Goal: Transaction & Acquisition: Purchase product/service

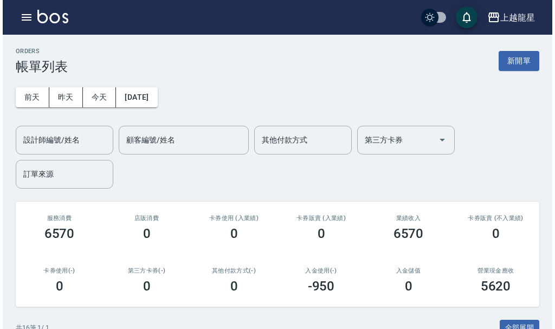
scroll to position [108, 0]
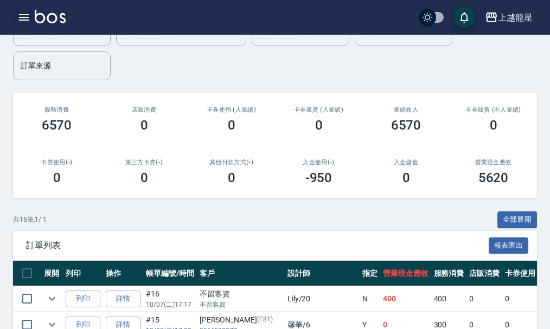
click at [24, 20] on icon "button" at bounding box center [24, 17] width 10 height 7
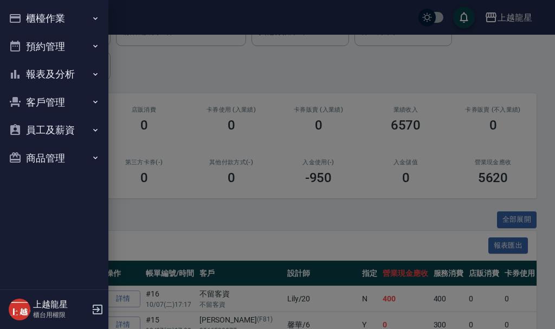
click at [52, 124] on button "員工及薪資" at bounding box center [54, 130] width 100 height 28
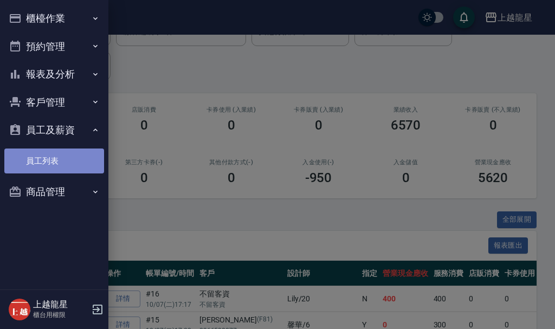
click at [56, 160] on link "員工列表" at bounding box center [54, 161] width 100 height 25
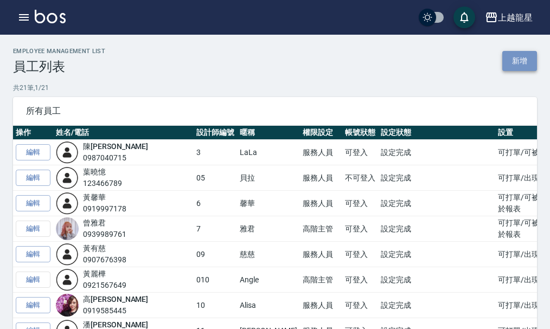
click at [507, 62] on link "新增" at bounding box center [519, 61] width 35 height 20
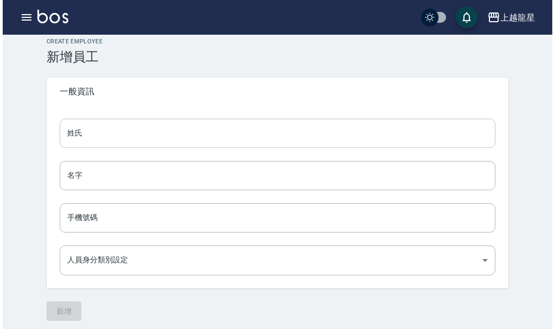
scroll to position [15, 0]
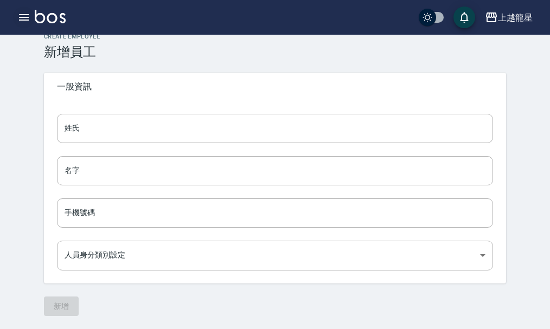
click at [23, 17] on icon "button" at bounding box center [24, 17] width 10 height 7
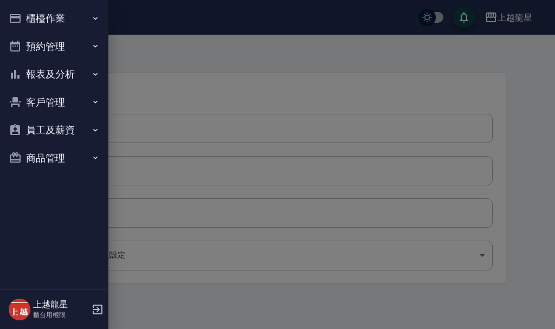
click at [58, 67] on button "報表及分析" at bounding box center [54, 74] width 100 height 28
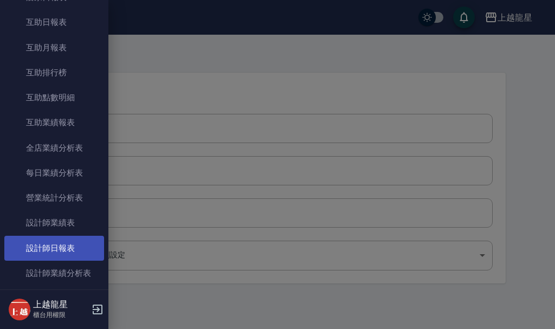
scroll to position [271, 0]
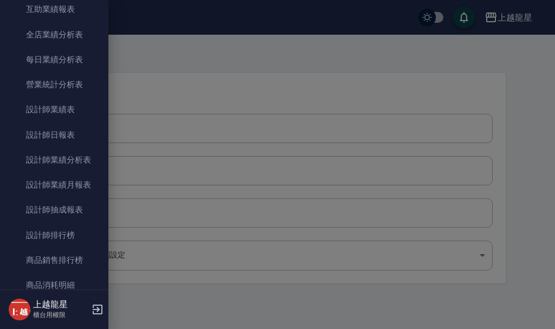
click at [237, 95] on div at bounding box center [277, 164] width 555 height 329
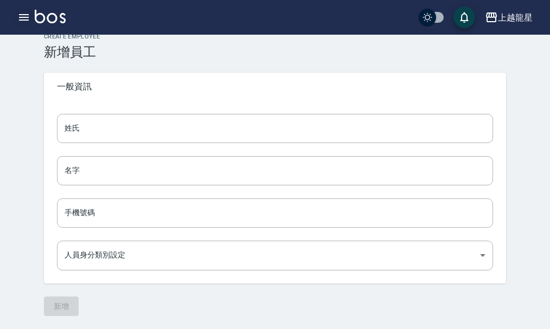
click at [19, 17] on icon "button" at bounding box center [24, 17] width 10 height 7
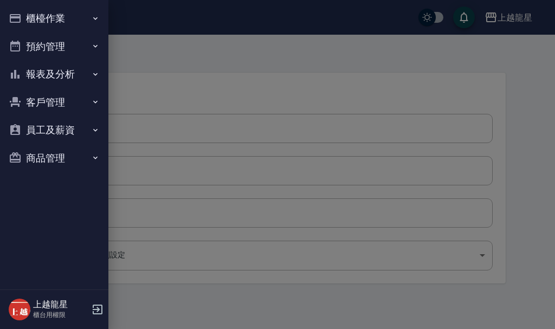
click at [35, 15] on button "櫃檯作業" at bounding box center [54, 18] width 100 height 28
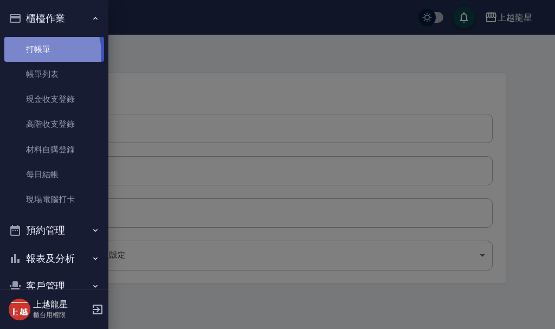
click at [41, 53] on link "打帳單" at bounding box center [54, 49] width 100 height 25
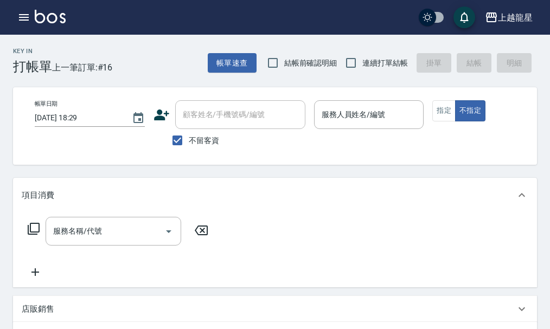
click at [202, 140] on span "不留客資" at bounding box center [204, 140] width 30 height 11
click at [189, 140] on input "不留客資" at bounding box center [177, 140] width 23 height 23
checkbox input "false"
click at [209, 113] on input "顧客姓名/手機號碼/編號" at bounding box center [232, 114] width 104 height 19
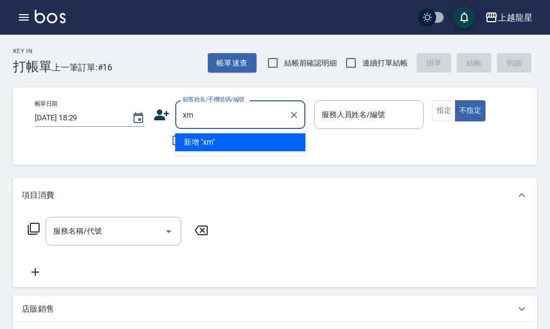
type input "x"
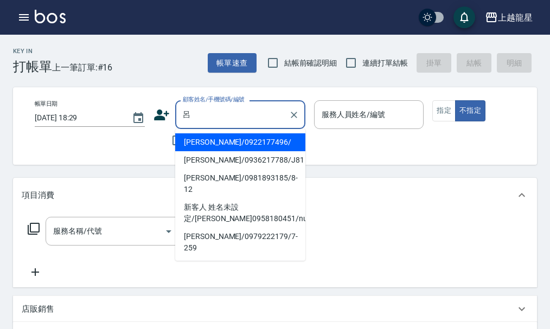
click at [232, 178] on li "[PERSON_NAME]/0981893185/8-12" at bounding box center [240, 183] width 130 height 29
type input "[PERSON_NAME]/0981893185/8-12"
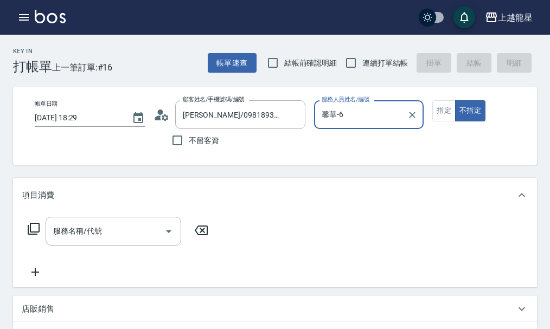
type input "馨華-6"
click at [434, 107] on button "指定" at bounding box center [443, 110] width 23 height 21
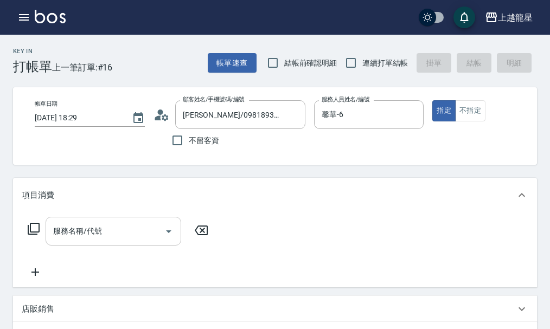
click at [107, 241] on input "服務名稱/代號" at bounding box center [105, 231] width 110 height 19
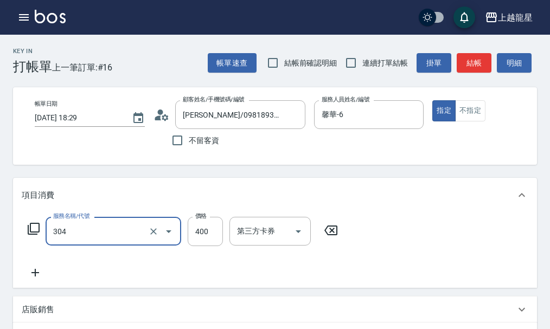
type input "剪髮(304)"
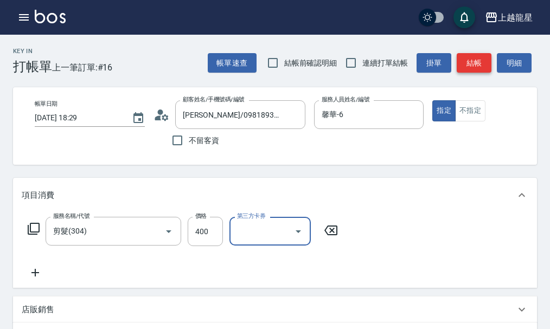
click at [483, 66] on button "結帳" at bounding box center [474, 63] width 35 height 20
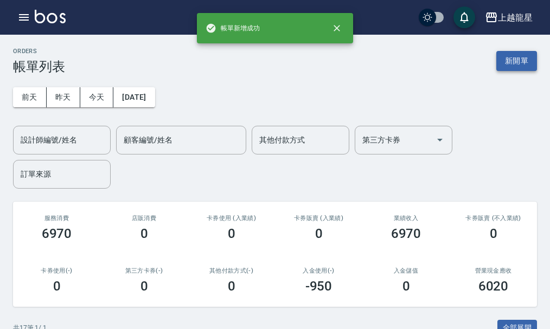
click at [515, 61] on button "新開單" at bounding box center [516, 61] width 41 height 20
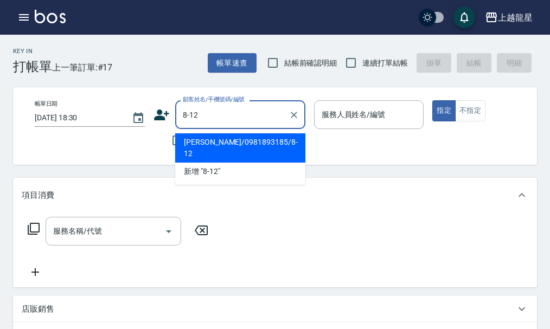
click at [226, 133] on li "[PERSON_NAME]/0981893185/8-12" at bounding box center [240, 147] width 130 height 29
type input "[PERSON_NAME]/0981893185/8-12"
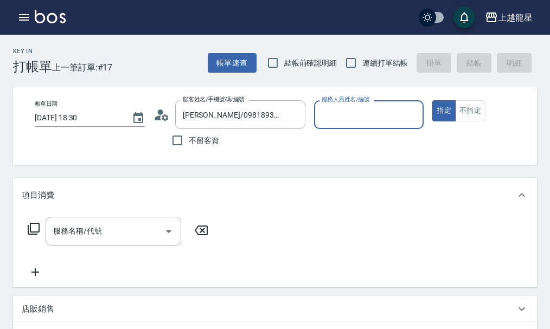
type input "馨華-6"
click at [164, 119] on icon at bounding box center [165, 117] width 7 height 7
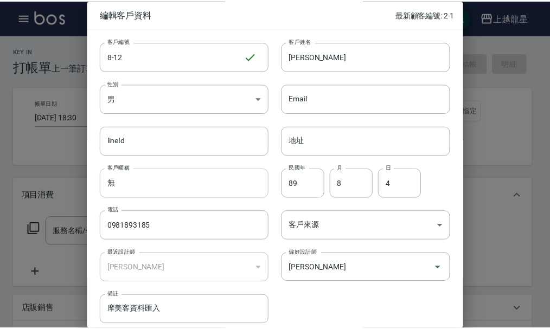
scroll to position [47, 0]
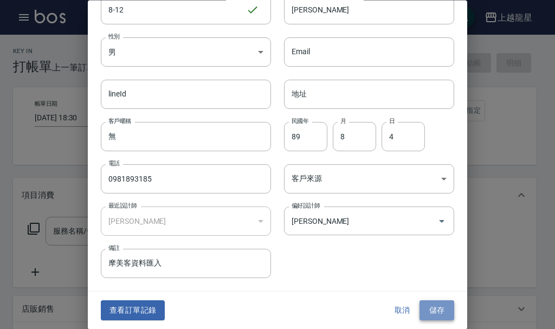
click at [437, 308] on button "儲存" at bounding box center [437, 311] width 35 height 20
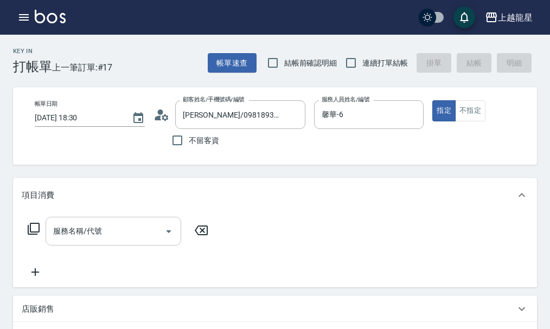
click at [82, 239] on div "服務名稱/代號 服務名稱/代號" at bounding box center [114, 231] width 136 height 29
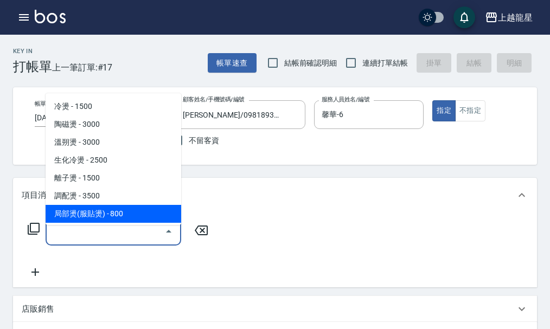
click at [33, 235] on icon at bounding box center [33, 228] width 13 height 13
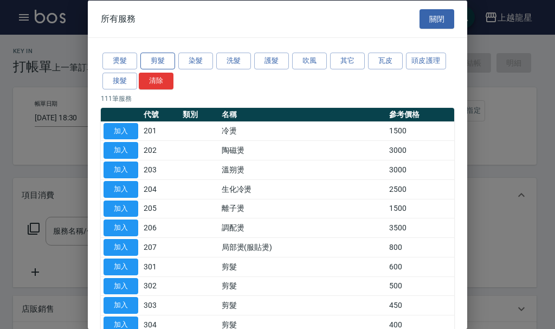
click at [151, 64] on button "剪髮" at bounding box center [157, 61] width 35 height 17
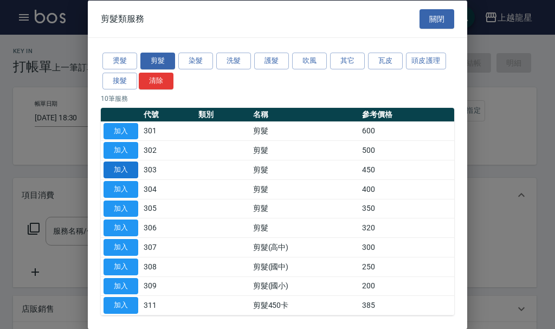
click at [122, 167] on button "加入" at bounding box center [121, 170] width 35 height 17
type input "剪髮(303)"
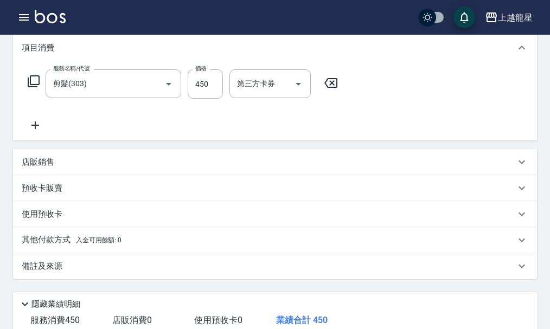
scroll to position [0, 0]
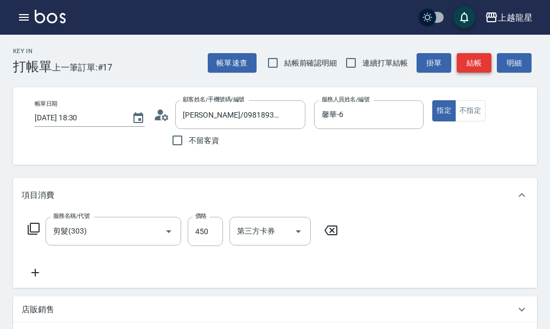
click at [470, 58] on button "結帳" at bounding box center [474, 63] width 35 height 20
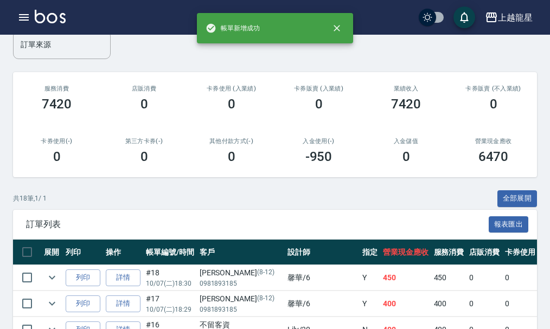
scroll to position [271, 0]
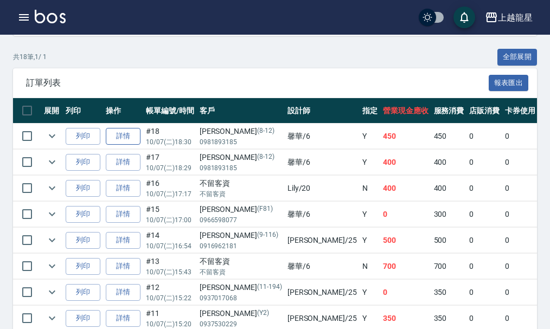
click at [113, 139] on link "詳情" at bounding box center [123, 136] width 35 height 17
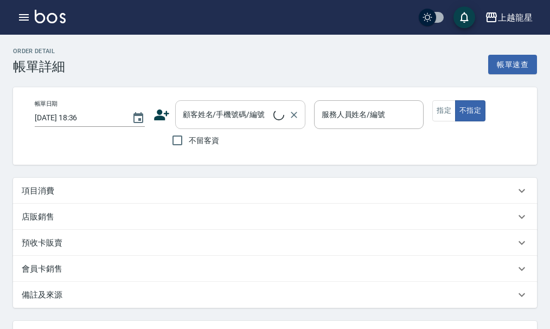
type input "[DATE] 18:30"
type input "馨華-6"
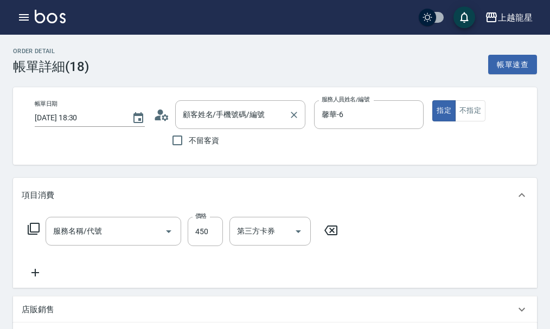
type input "[PERSON_NAME]/0981893185/8-12"
type input "剪髮(303)"
click at [176, 143] on input "不留客資" at bounding box center [177, 140] width 23 height 23
checkbox input "true"
click at [97, 241] on input "剪髮(303)" at bounding box center [97, 231] width 95 height 19
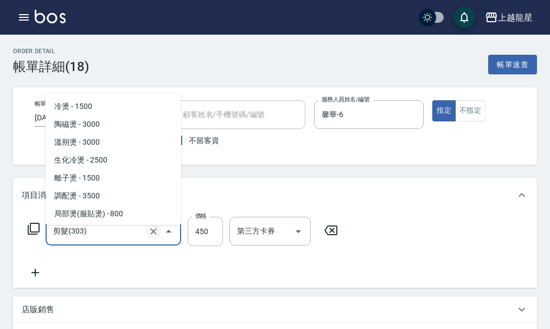
scroll to position [52, 0]
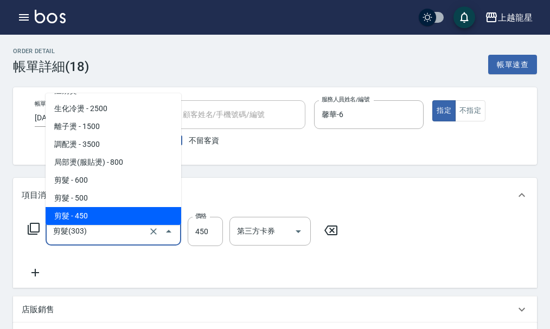
click at [145, 240] on input "剪髮(303)" at bounding box center [97, 231] width 95 height 19
click at [155, 237] on icon "Clear" at bounding box center [153, 231] width 11 height 11
click at [117, 241] on input "服務名稱/代號" at bounding box center [97, 231] width 95 height 19
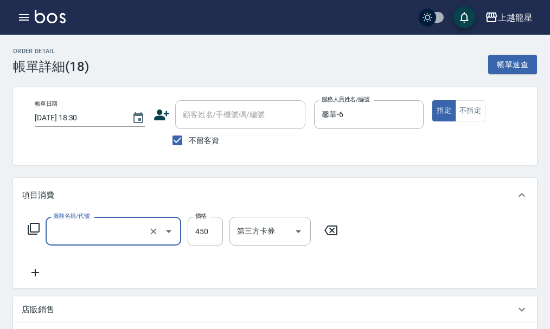
click at [111, 240] on input "服務名稱/代號" at bounding box center [97, 231] width 95 height 19
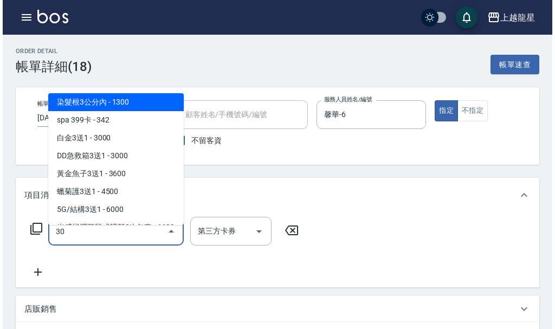
scroll to position [0, 0]
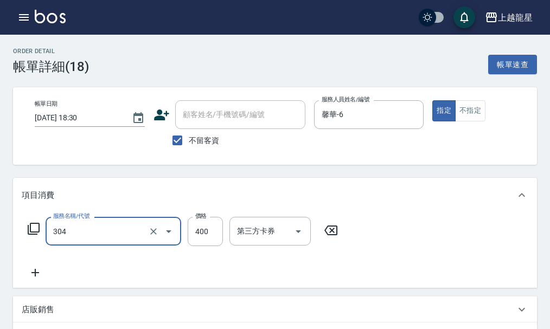
type input "剪髮(304)"
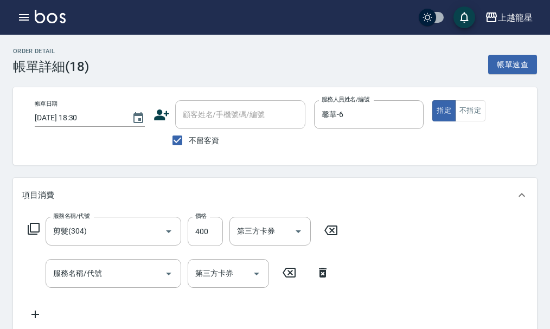
click at [31, 228] on div "服務名稱/代號 剪髮(304) 服務名稱/代號 價格 400 價格 第三方卡券 第三方卡券" at bounding box center [183, 231] width 323 height 29
click at [29, 232] on icon at bounding box center [33, 228] width 13 height 13
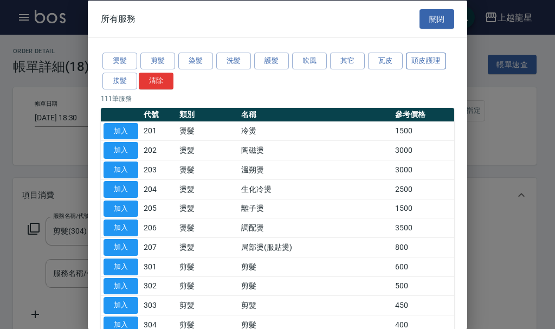
click at [417, 57] on button "頭皮護理" at bounding box center [426, 61] width 40 height 17
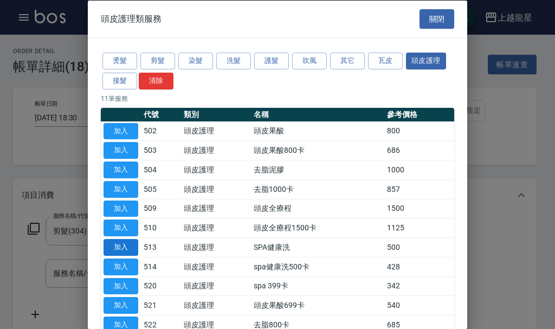
click at [117, 249] on button "加入" at bounding box center [121, 247] width 35 height 17
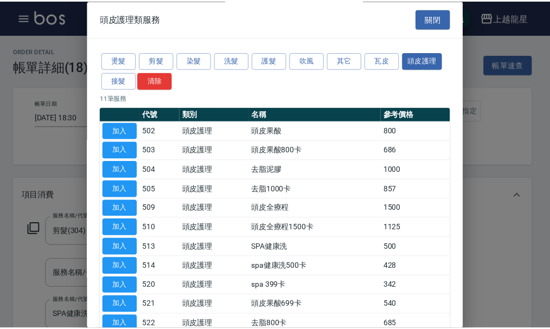
scroll to position [4, 0]
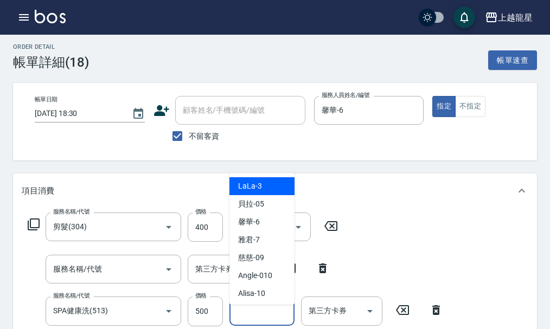
click at [258, 321] on input "洗-1" at bounding box center [261, 311] width 55 height 19
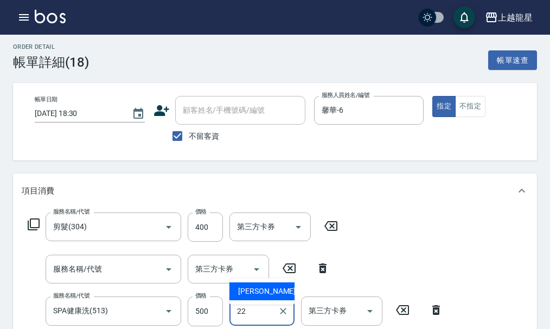
click at [273, 298] on div "[PERSON_NAME] -22" at bounding box center [261, 292] width 65 height 18
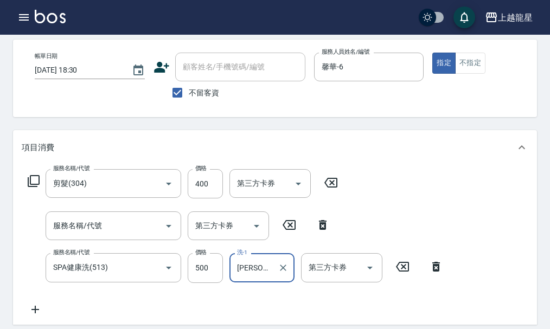
scroll to position [0, 0]
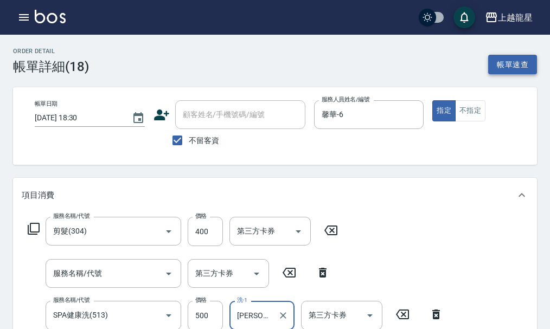
type input "[PERSON_NAME]-22"
click at [497, 63] on button "帳單速查" at bounding box center [512, 65] width 49 height 20
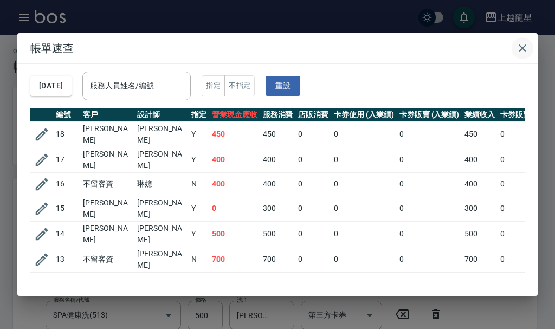
click at [525, 48] on icon "button" at bounding box center [522, 48] width 13 height 13
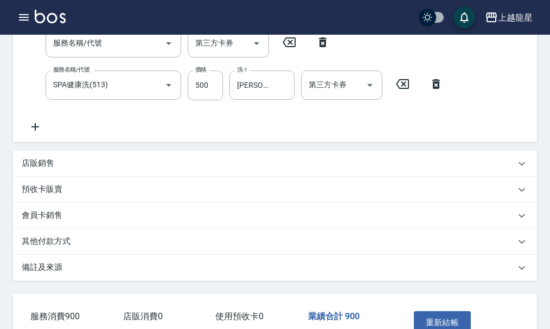
scroll to position [308, 0]
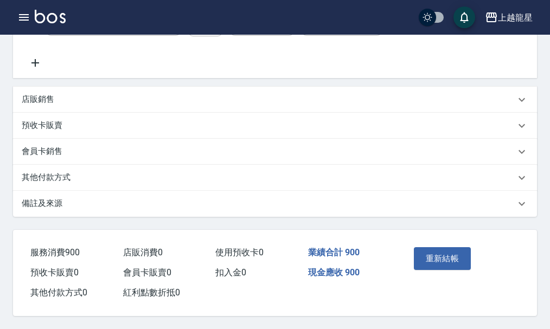
click at [430, 247] on button "重新結帳" at bounding box center [442, 258] width 57 height 23
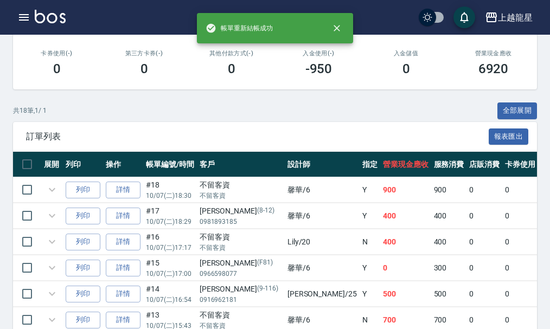
scroll to position [271, 0]
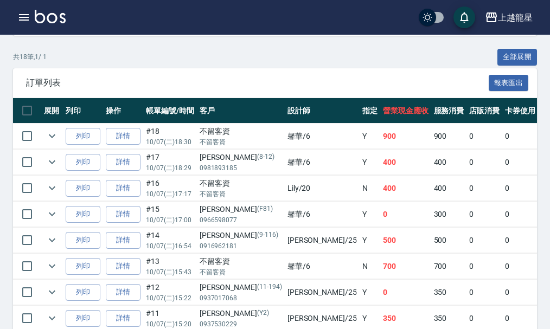
drag, startPoint x: 130, startPoint y: 133, endPoint x: 555, endPoint y: 127, distance: 425.3
click at [130, 133] on link "詳情" at bounding box center [123, 136] width 35 height 17
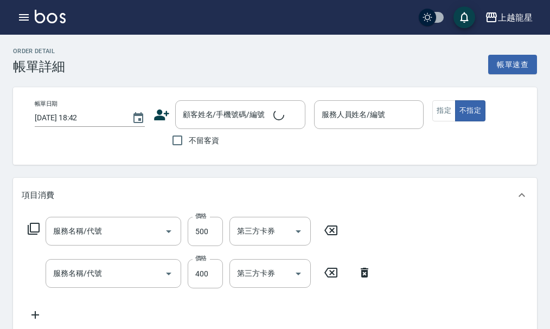
type input "[DATE] 18:30"
checkbox input "true"
type input "馨華-6"
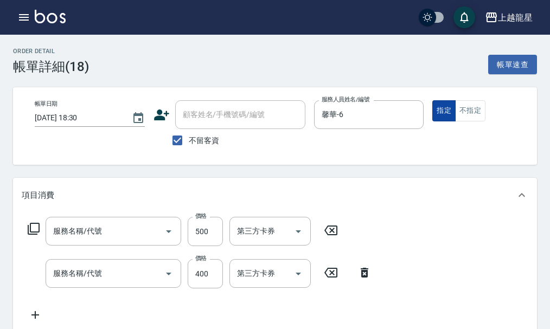
type input "SPA健康洗(513)"
type input "剪髮(304)"
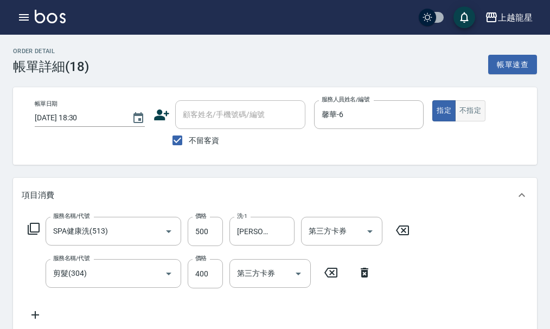
click at [467, 106] on button "不指定" at bounding box center [470, 110] width 30 height 21
click at [187, 137] on input "不留客資" at bounding box center [177, 140] width 23 height 23
checkbox input "false"
click at [205, 113] on input "顧客姓名/手機號碼/編號" at bounding box center [232, 114] width 104 height 19
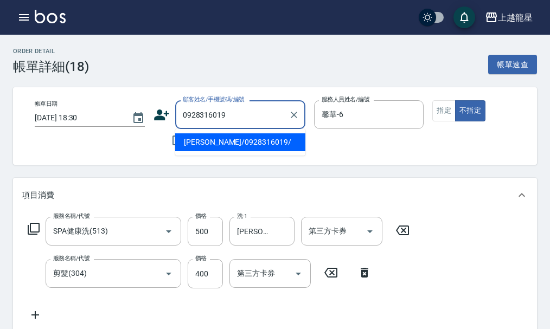
click at [223, 144] on li "[PERSON_NAME]/0928316019/" at bounding box center [240, 142] width 130 height 18
type input "[PERSON_NAME]/0928316019/"
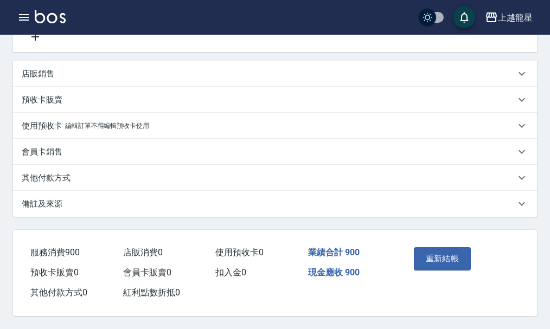
scroll to position [291, 0]
click at [452, 247] on button "重新結帳" at bounding box center [442, 258] width 57 height 23
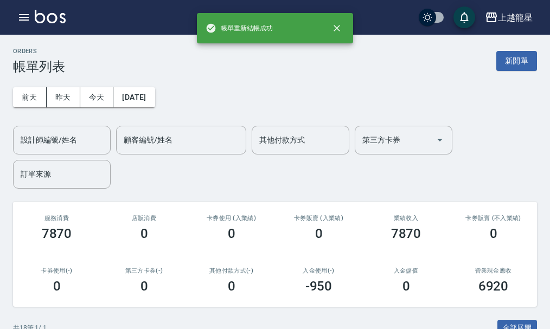
click at [41, 16] on img at bounding box center [50, 17] width 31 height 14
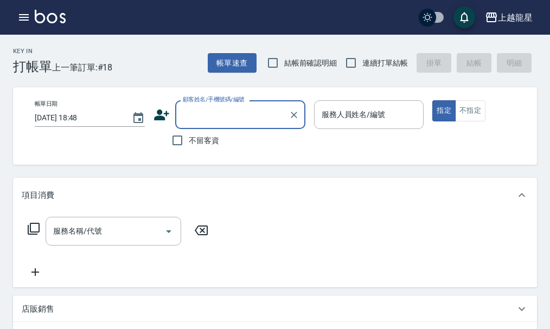
click at [194, 113] on input "顧客姓名/手機號碼/編號" at bounding box center [232, 114] width 104 height 19
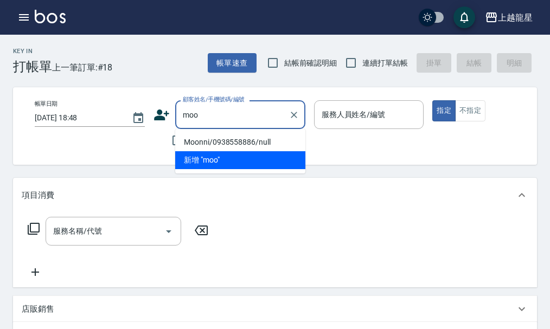
click at [196, 144] on li "Moonni/0938558886/null" at bounding box center [240, 142] width 130 height 18
type input "Moonni/0938558886/null"
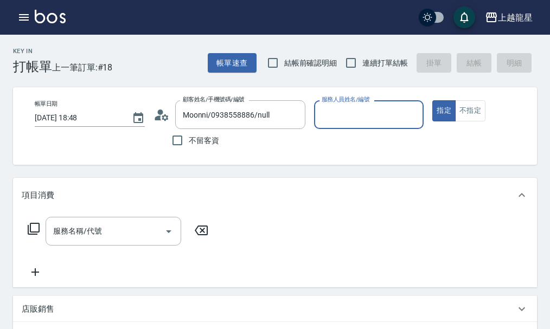
click at [353, 113] on input "服務人員姓名/編號" at bounding box center [369, 114] width 100 height 19
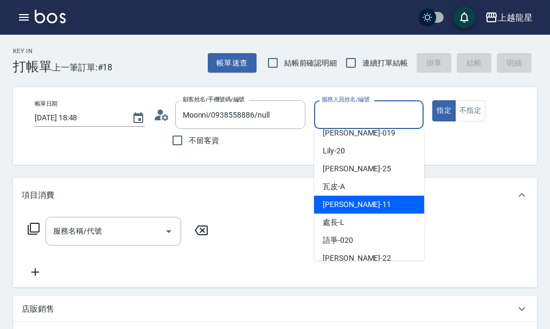
scroll to position [163, 0]
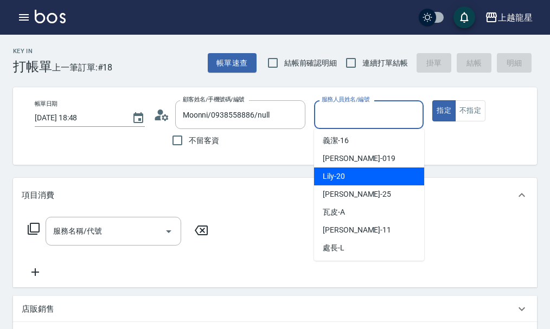
click at [352, 181] on div "Lily -20" at bounding box center [369, 177] width 110 height 18
type input "Lily-20"
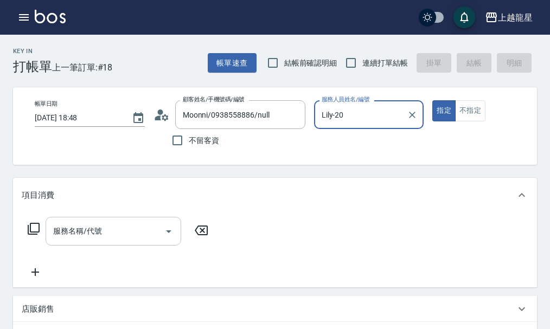
click at [107, 246] on div "服務名稱/代號" at bounding box center [114, 231] width 136 height 29
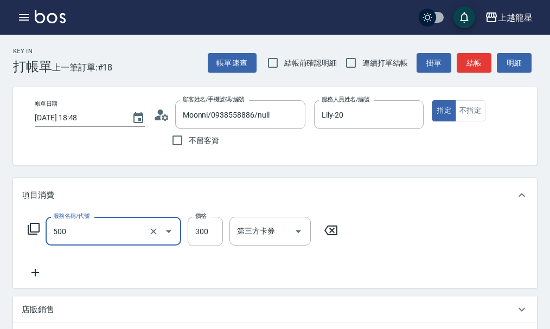
type input "一般洗髮(500)"
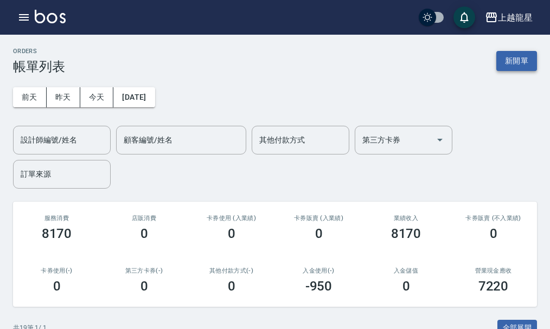
click at [525, 63] on button "新開單" at bounding box center [516, 61] width 41 height 20
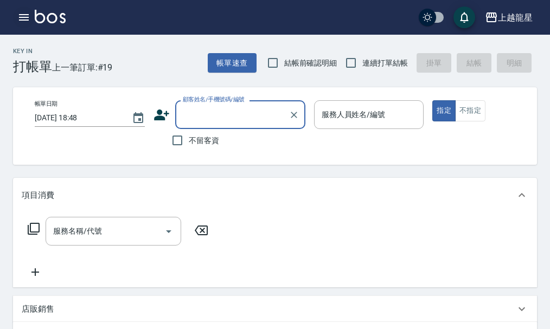
click at [18, 14] on icon "button" at bounding box center [23, 17] width 13 height 13
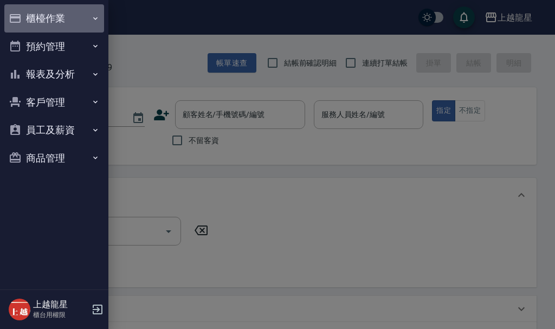
click at [61, 22] on button "櫃檯作業" at bounding box center [54, 18] width 100 height 28
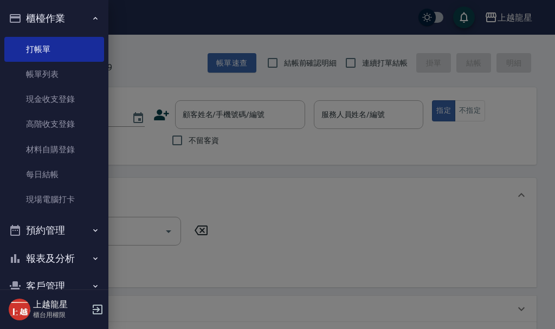
click at [61, 22] on button "櫃檯作業" at bounding box center [54, 18] width 100 height 28
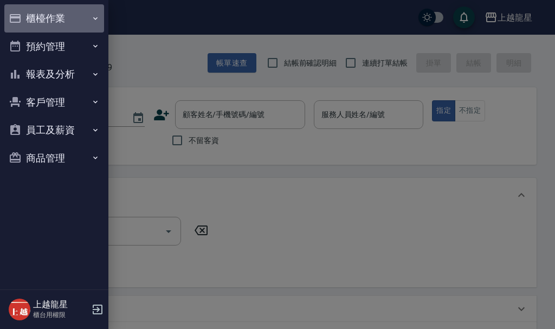
click at [61, 22] on button "櫃檯作業" at bounding box center [54, 18] width 100 height 28
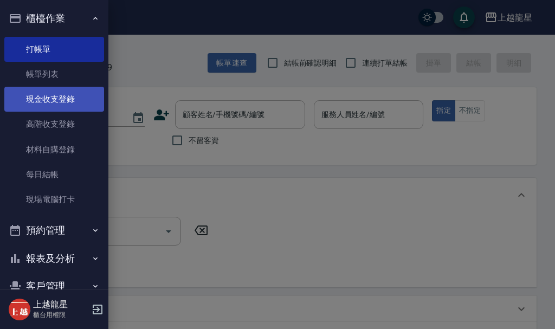
click at [61, 108] on link "現金收支登錄" at bounding box center [54, 99] width 100 height 25
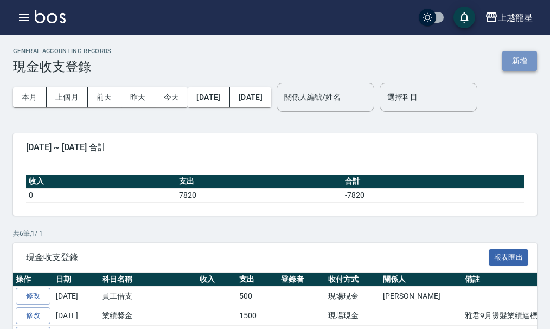
click at [527, 63] on button "新增" at bounding box center [519, 61] width 35 height 20
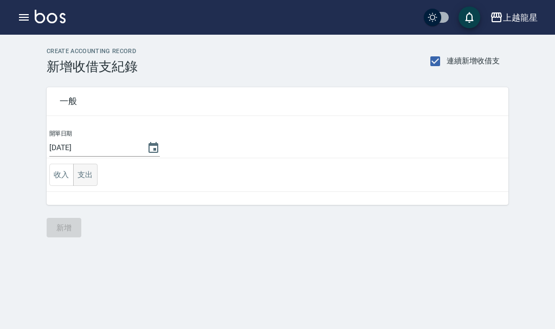
click at [87, 175] on button "支出" at bounding box center [85, 175] width 24 height 22
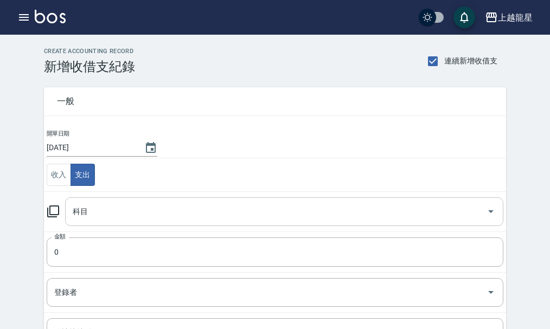
click at [85, 210] on div "科目 科目" at bounding box center [284, 211] width 438 height 29
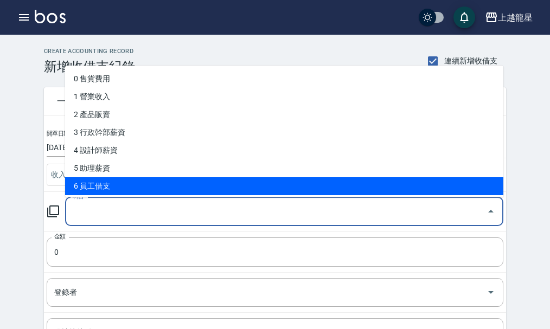
click at [96, 190] on li "6 員工借支" at bounding box center [284, 186] width 438 height 18
type input "6 員工借支"
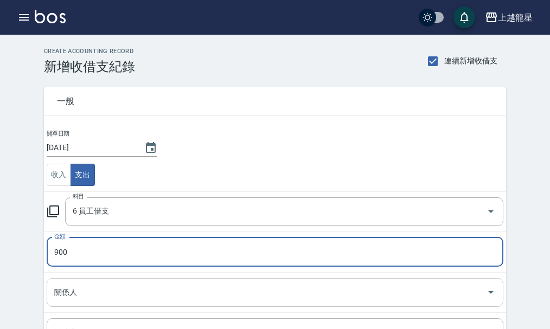
type input "900"
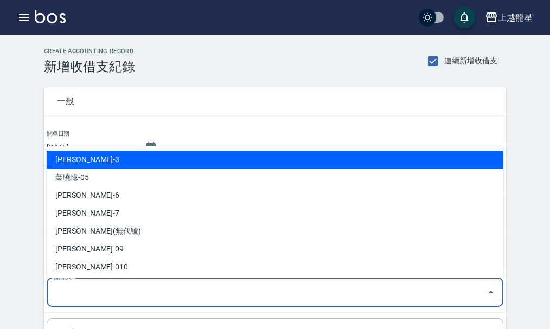
click at [99, 291] on input "關係人" at bounding box center [267, 292] width 431 height 19
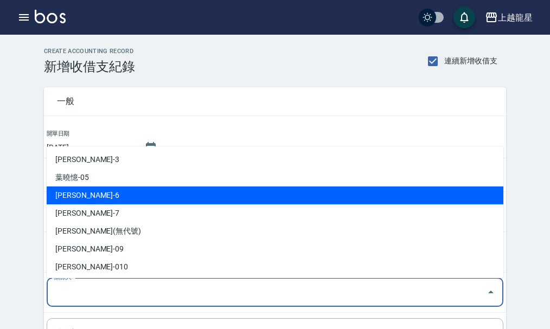
click at [123, 197] on li "[PERSON_NAME]-6" at bounding box center [275, 196] width 457 height 18
type input "[PERSON_NAME]-6"
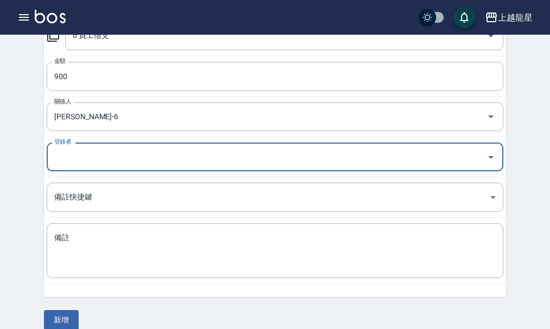
scroll to position [190, 0]
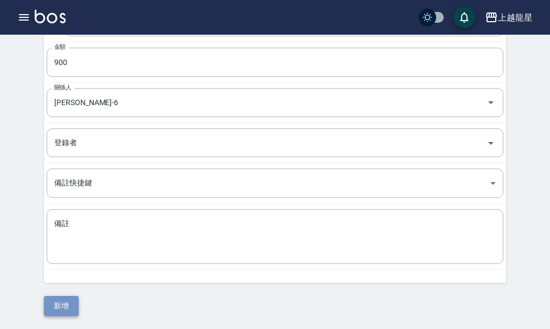
click at [65, 310] on button "新增" at bounding box center [61, 306] width 35 height 20
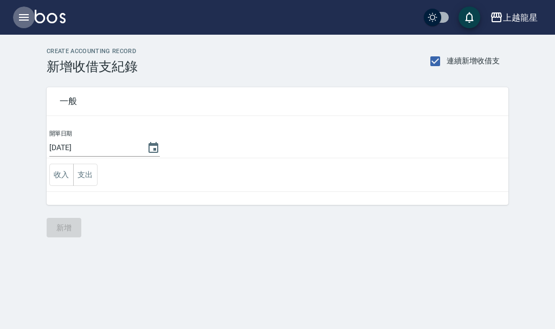
click at [23, 21] on icon "button" at bounding box center [24, 17] width 10 height 7
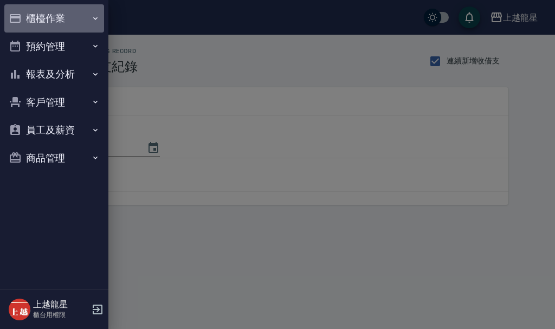
click at [54, 21] on button "櫃檯作業" at bounding box center [54, 18] width 100 height 28
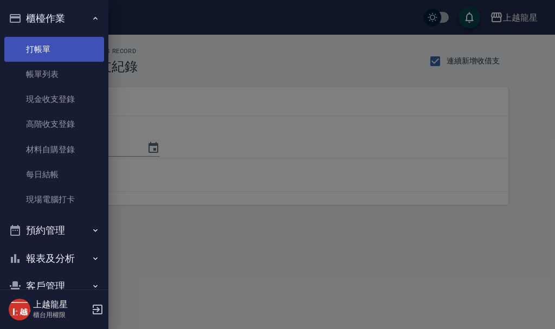
click at [69, 54] on link "打帳單" at bounding box center [54, 49] width 100 height 25
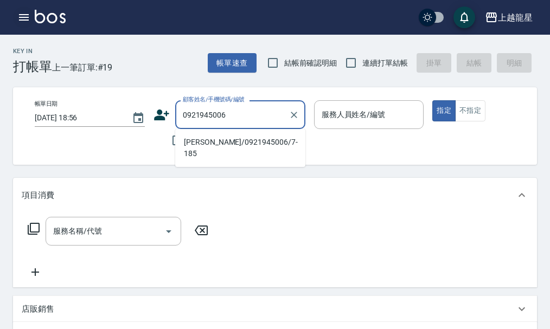
type input "0921945006"
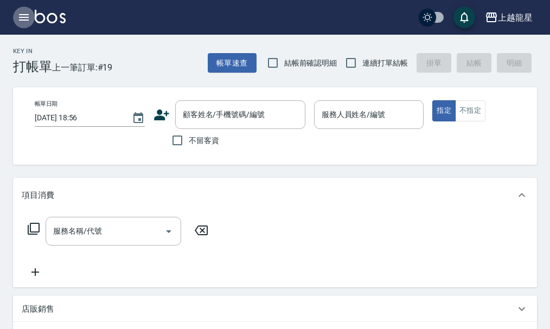
click at [27, 14] on icon "button" at bounding box center [24, 17] width 10 height 7
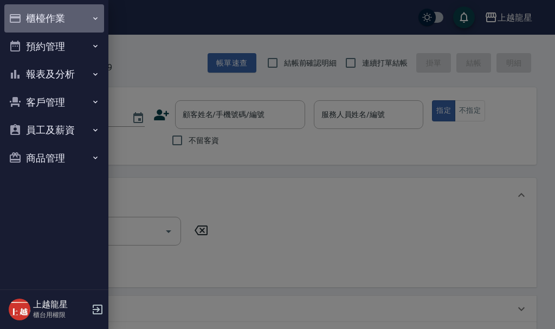
click at [29, 15] on button "櫃檯作業" at bounding box center [54, 18] width 100 height 28
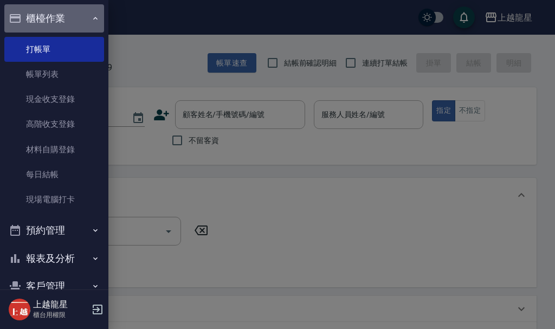
click at [91, 20] on icon "button" at bounding box center [95, 18] width 9 height 9
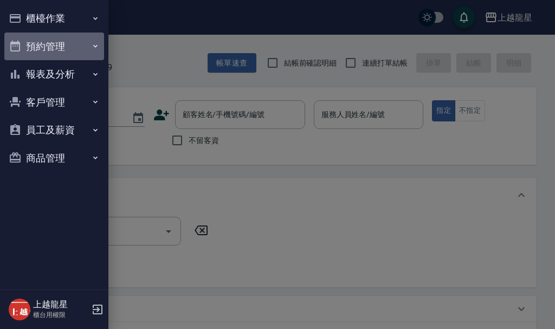
click at [61, 42] on button "預約管理" at bounding box center [54, 47] width 100 height 28
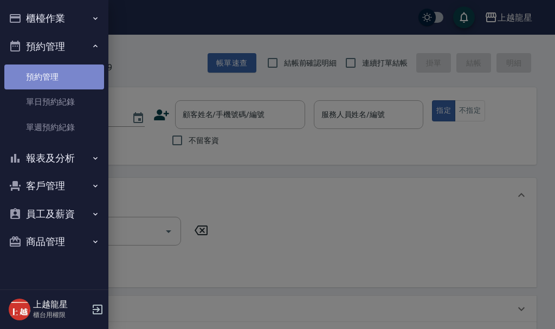
click at [65, 71] on link "預約管理" at bounding box center [54, 77] width 100 height 25
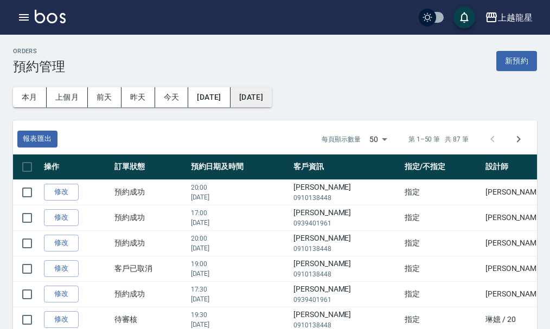
click at [272, 97] on button "2026/01/05" at bounding box center [251, 97] width 41 height 20
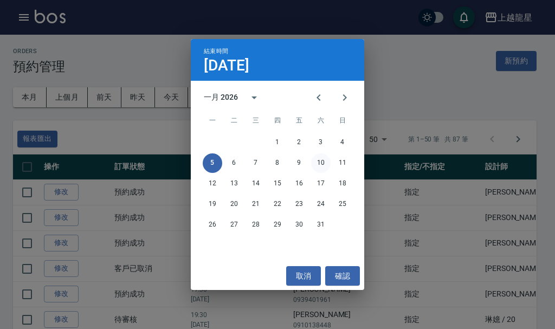
click at [317, 158] on button "10" at bounding box center [321, 164] width 20 height 20
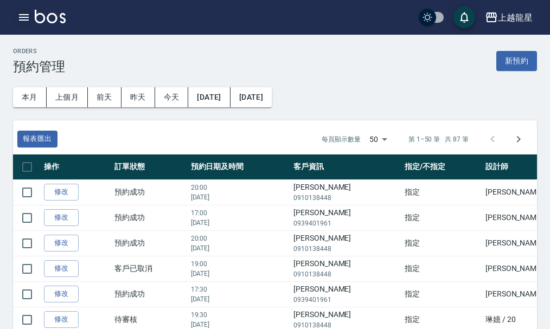
click at [31, 15] on button "button" at bounding box center [24, 18] width 22 height 22
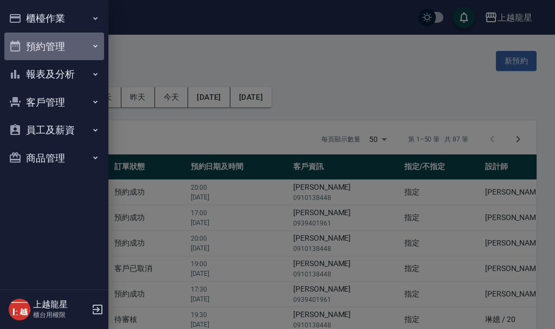
click at [69, 52] on button "預約管理" at bounding box center [54, 47] width 100 height 28
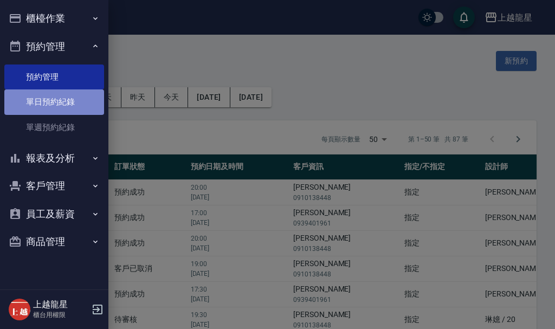
click at [73, 109] on link "單日預約紀錄" at bounding box center [54, 102] width 100 height 25
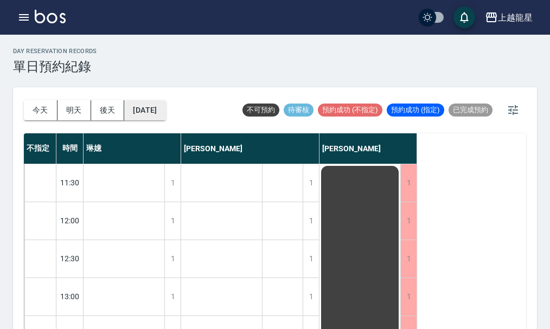
click at [154, 111] on button "[DATE]" at bounding box center [144, 110] width 41 height 20
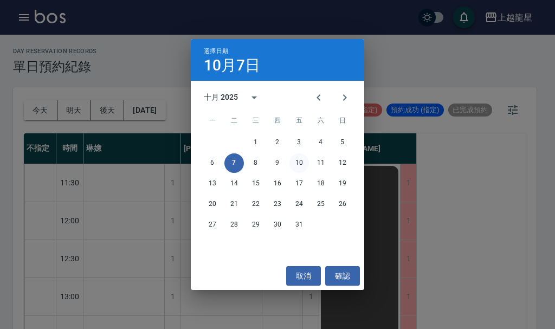
click at [302, 163] on button "10" at bounding box center [300, 164] width 20 height 20
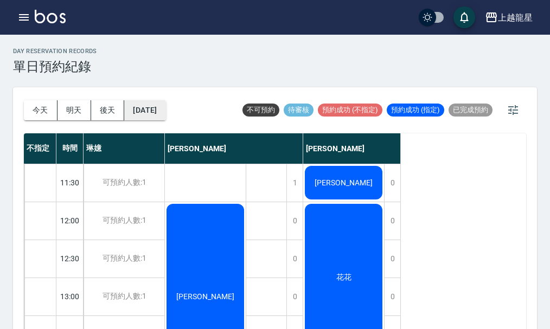
click at [164, 116] on button "2025/10/10" at bounding box center [144, 110] width 41 height 20
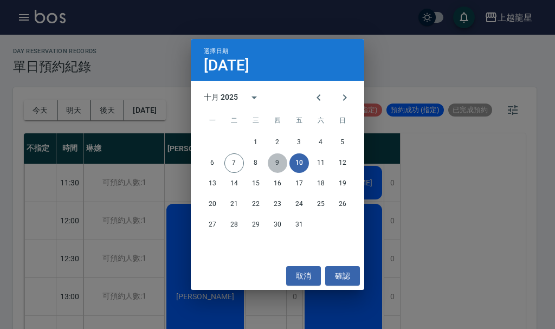
click at [282, 170] on button "9" at bounding box center [278, 164] width 20 height 20
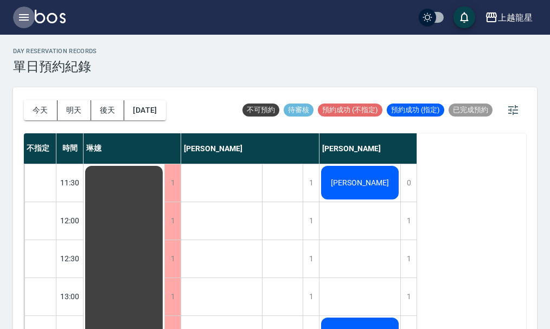
click at [24, 15] on icon "button" at bounding box center [24, 17] width 10 height 7
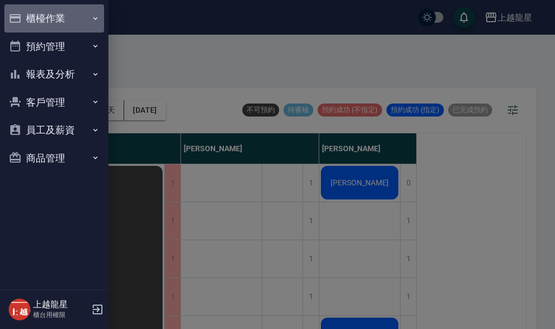
click at [49, 18] on button "櫃檯作業" at bounding box center [54, 18] width 100 height 28
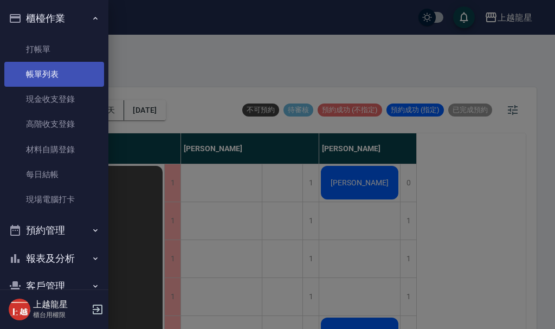
click at [50, 76] on link "帳單列表" at bounding box center [54, 74] width 100 height 25
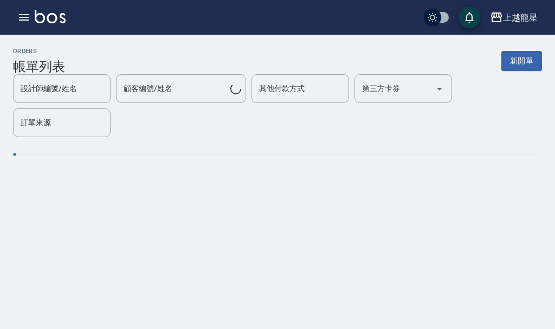
drag, startPoint x: 72, startPoint y: 56, endPoint x: 132, endPoint y: 67, distance: 61.3
click at [73, 56] on div "ORDERS 帳單列表 新開單" at bounding box center [277, 61] width 529 height 27
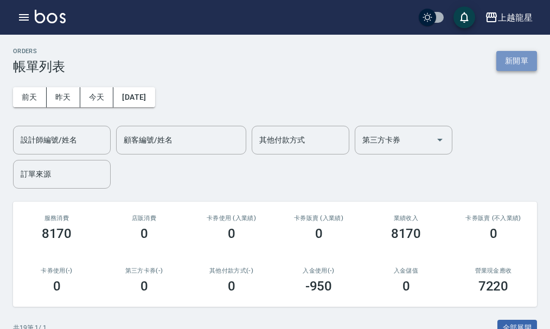
click at [532, 68] on button "新開單" at bounding box center [516, 61] width 41 height 20
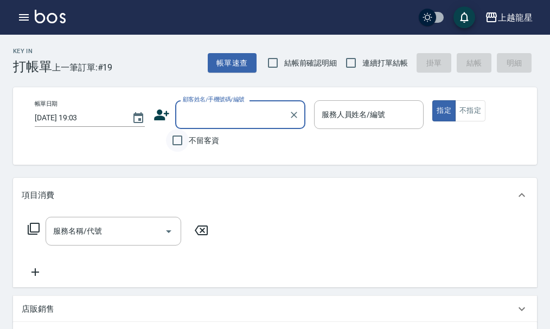
click at [174, 136] on input "不留客資" at bounding box center [177, 140] width 23 height 23
checkbox input "true"
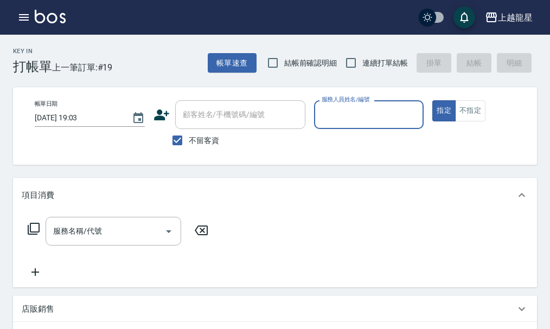
click at [327, 123] on input "服務人員姓名/編號" at bounding box center [369, 114] width 100 height 19
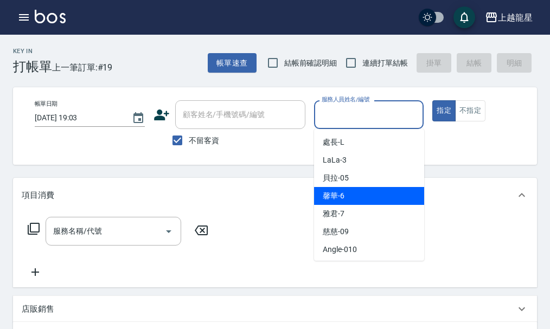
scroll to position [217, 0]
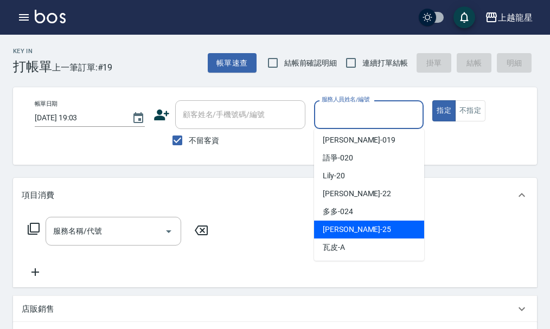
click at [348, 230] on span "淑雲 -25" at bounding box center [357, 229] width 68 height 11
type input "淑雲-25"
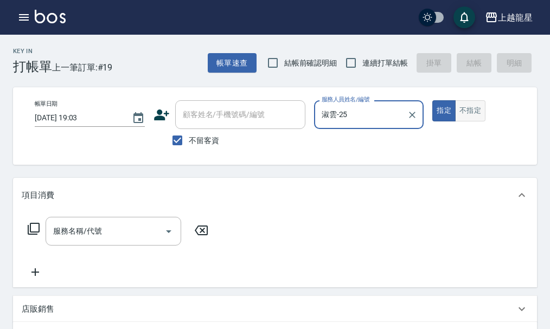
click at [463, 113] on button "不指定" at bounding box center [470, 110] width 30 height 21
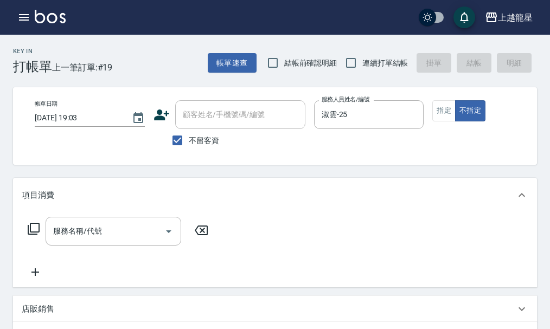
click at [95, 261] on div "服務名稱/代號 服務名稱/代號" at bounding box center [118, 248] width 193 height 62
click at [115, 239] on input "服務名稱/代號" at bounding box center [105, 231] width 110 height 19
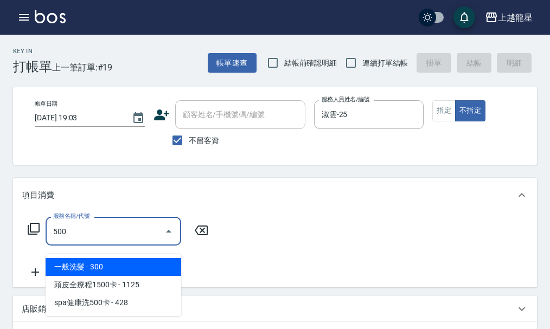
type input "一般洗髮(500)"
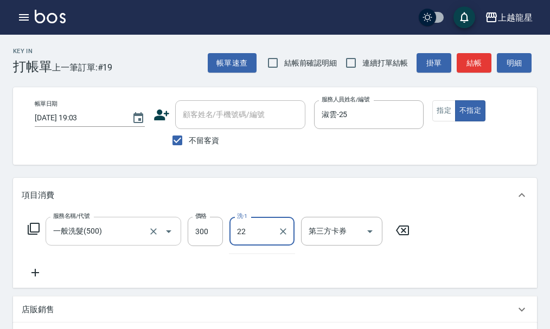
type input "[PERSON_NAME]-22"
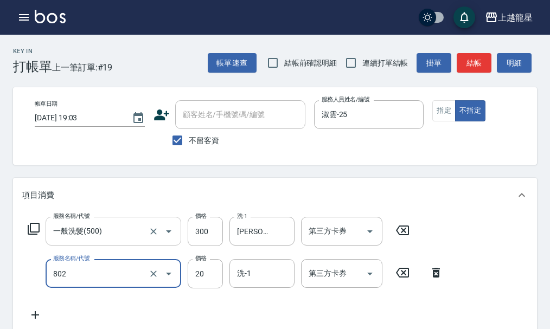
type input "潤絲(802)"
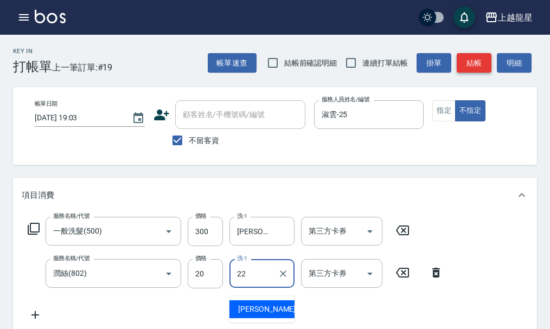
type input "22"
click at [472, 65] on button "結帳" at bounding box center [474, 63] width 35 height 20
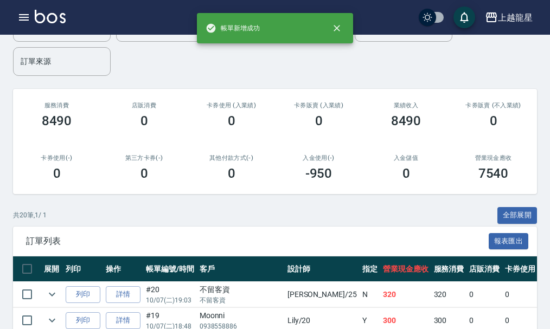
scroll to position [217, 0]
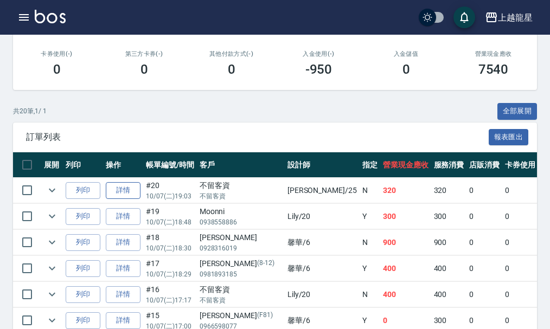
click at [130, 197] on link "詳情" at bounding box center [123, 190] width 35 height 17
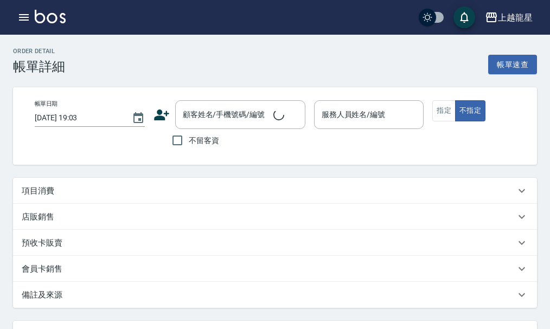
checkbox input "true"
type input "淑雲-25"
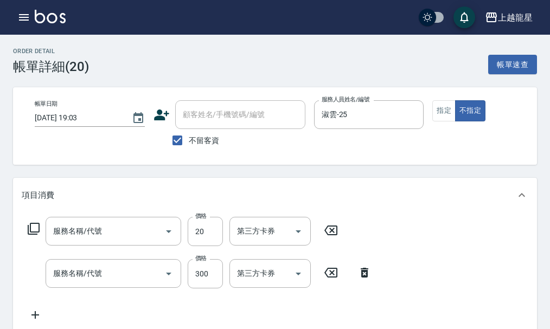
scroll to position [130, 0]
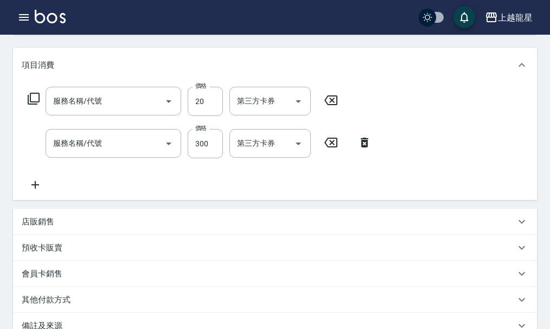
type input "潤絲(802)"
type input "一般洗髮(500)"
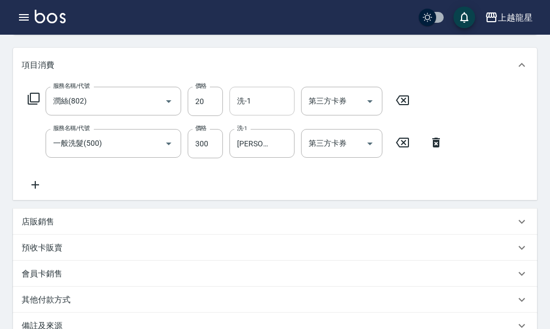
click at [273, 105] on input "洗-1" at bounding box center [261, 101] width 55 height 19
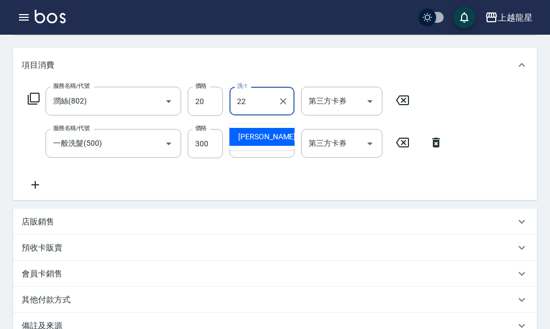
type input "[PERSON_NAME]-22"
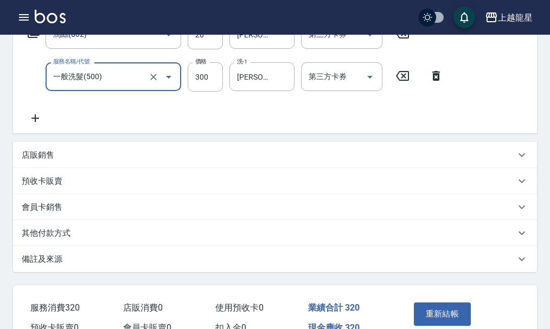
scroll to position [265, 0]
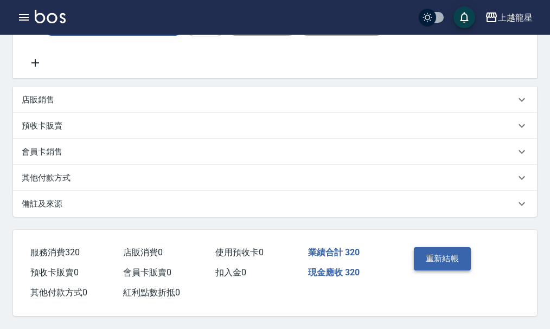
click at [451, 247] on button "重新結帳" at bounding box center [442, 258] width 57 height 23
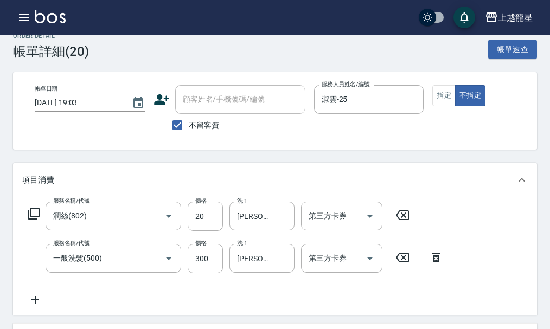
scroll to position [0, 0]
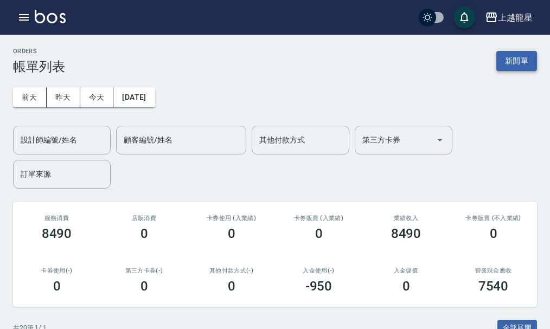
click at [520, 61] on button "新開單" at bounding box center [516, 61] width 41 height 20
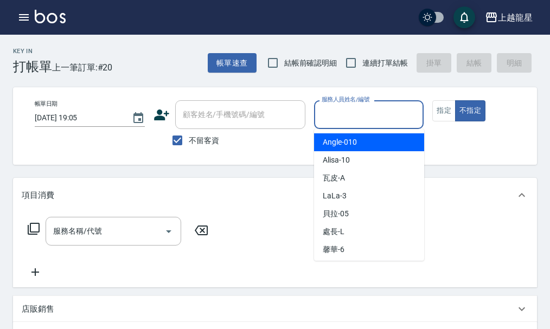
click at [333, 109] on input "服務人員姓名/編號" at bounding box center [369, 114] width 100 height 19
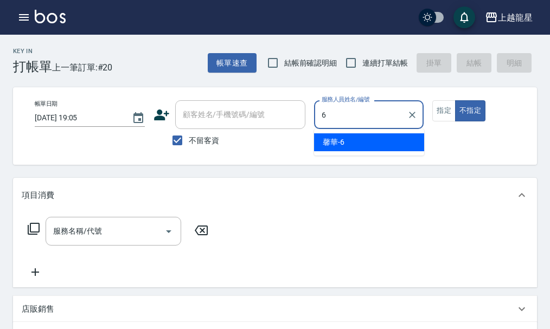
type input "馨華-6"
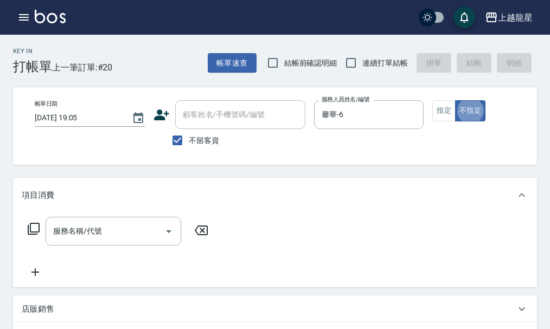
type button "false"
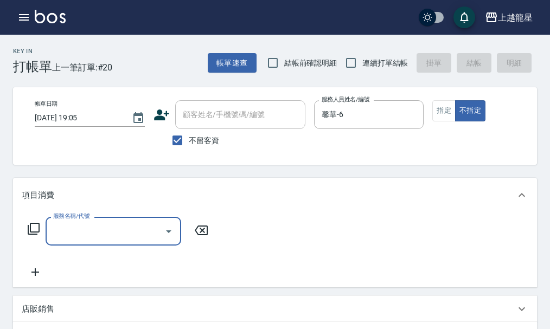
type input "6"
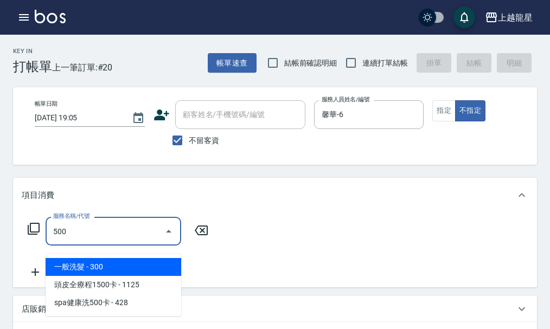
type input "一般洗髮(500)"
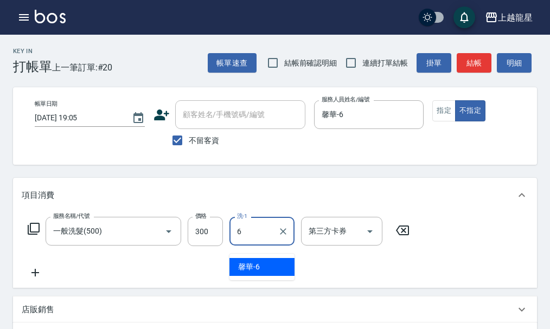
type input "馨華-6"
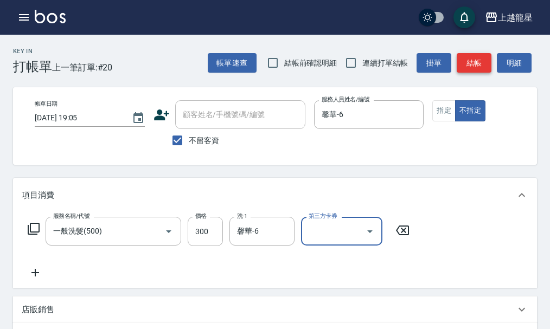
click at [478, 62] on button "結帳" at bounding box center [474, 63] width 35 height 20
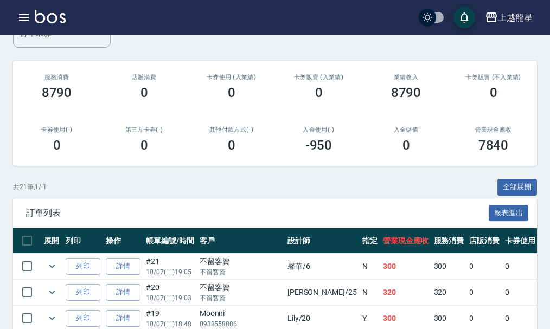
scroll to position [217, 0]
